Goal: Task Accomplishment & Management: Complete application form

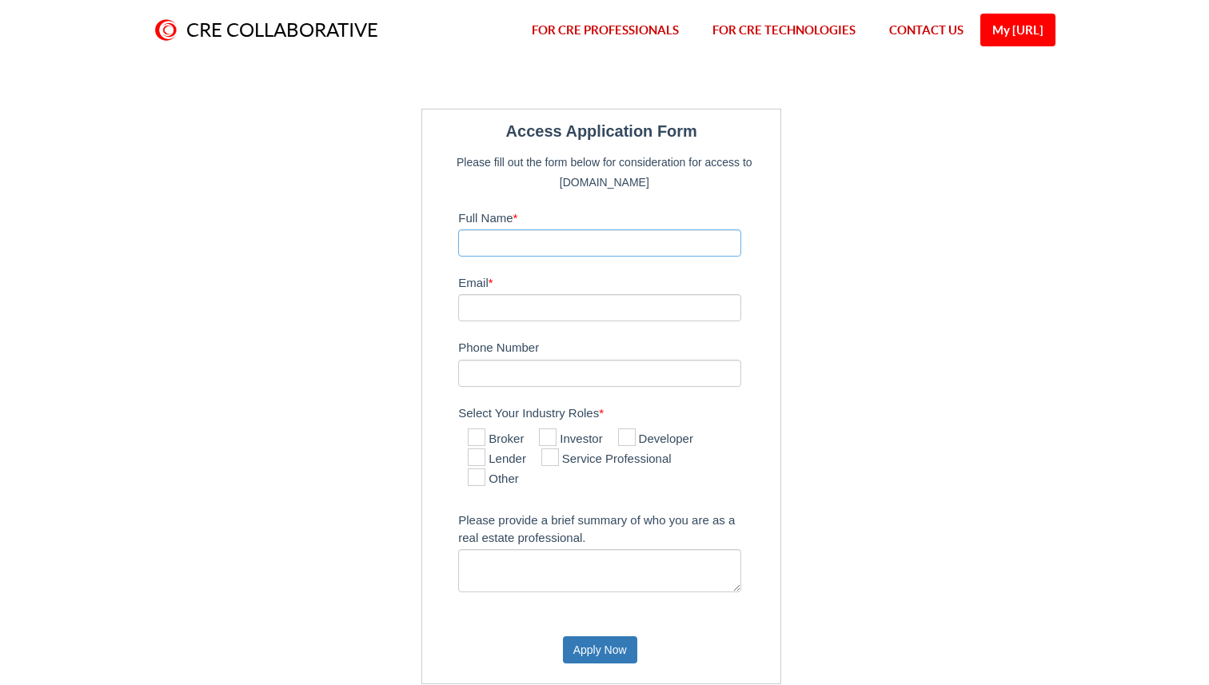
click at [683, 250] on input "Full Name *" at bounding box center [599, 243] width 283 height 27
type input "[PERSON_NAME]"
click at [655, 310] on input "Email *" at bounding box center [599, 307] width 283 height 27
type input "[PERSON_NAME][EMAIL_ADDRESS][DOMAIN_NAME]"
click at [630, 369] on input "Phone Number" at bounding box center [599, 373] width 283 height 27
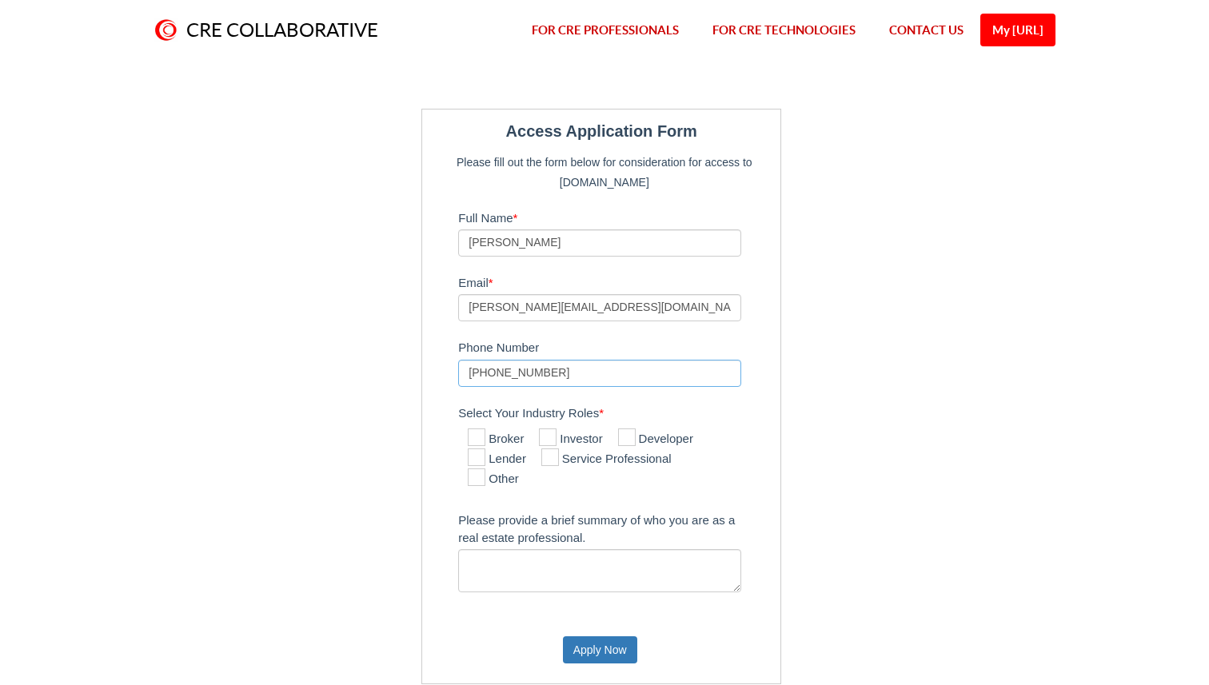
type input "[PHONE_NUMBER]"
click at [478, 434] on icon at bounding box center [477, 438] width 18 height 18
click at [478, 434] on input "Broker" at bounding box center [473, 438] width 10 height 10
checkbox input "true"
click at [577, 573] on textarea "Please provide a brief summary of who you are as a real estate professional." at bounding box center [599, 570] width 283 height 43
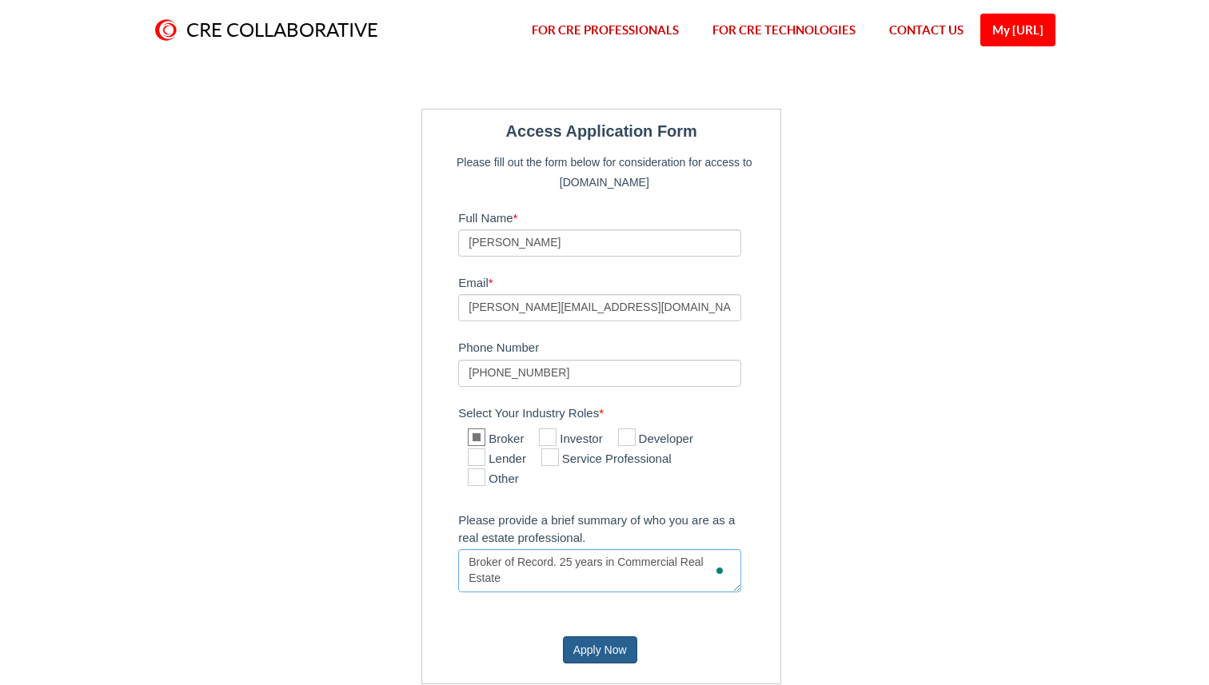
type textarea "Broker of Record. 25 years in Commercial Real Estate"
click at [591, 649] on button "Apply Now" at bounding box center [600, 650] width 74 height 27
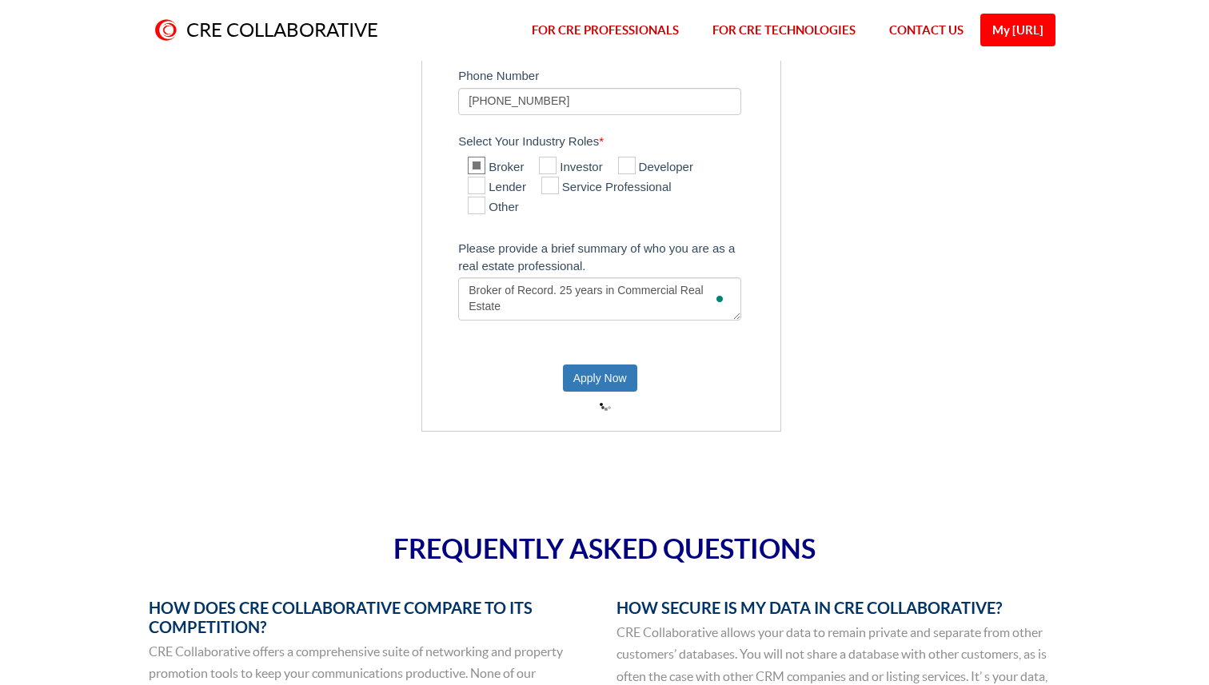
scroll to position [270, 0]
